Goal: Complete application form

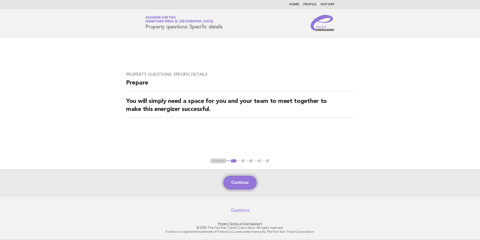
click at [244, 184] on button "Continue" at bounding box center [239, 182] width 33 height 14
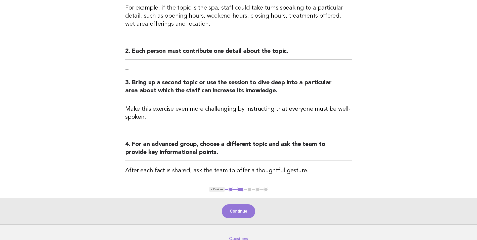
scroll to position [101, 0]
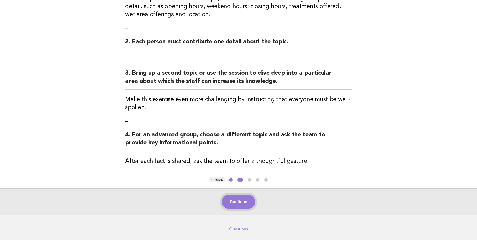
click at [236, 201] on button "Continue" at bounding box center [238, 201] width 33 height 14
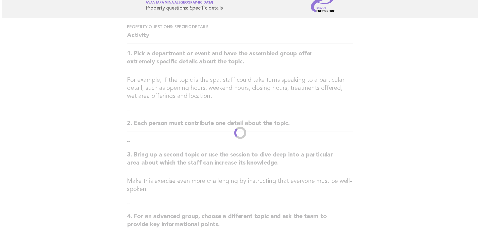
scroll to position [0, 0]
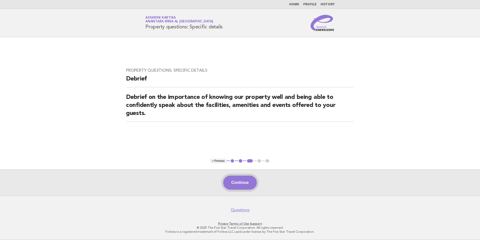
click at [247, 183] on button "Continue" at bounding box center [239, 182] width 33 height 14
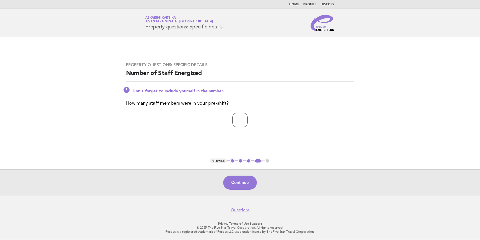
type input "*"
click at [248, 122] on input "*" at bounding box center [240, 120] width 15 height 14
type input "*"
click at [249, 183] on button "Continue" at bounding box center [239, 182] width 33 height 14
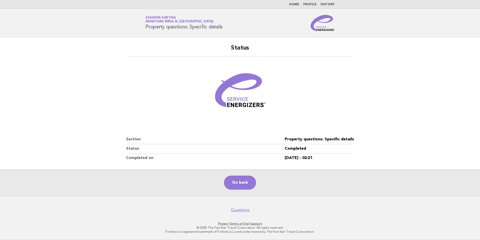
drag, startPoint x: 225, startPoint y: 26, endPoint x: 146, endPoint y: 28, distance: 79.2
click at [146, 28] on h1 "Service Energizers Askarini Kartika Anantara Mina al [GEOGRAPHIC_DATA] Property…" at bounding box center [183, 22] width 77 height 13
copy h1 "Property questions: Specific details"
